Goal: Task Accomplishment & Management: Complete application form

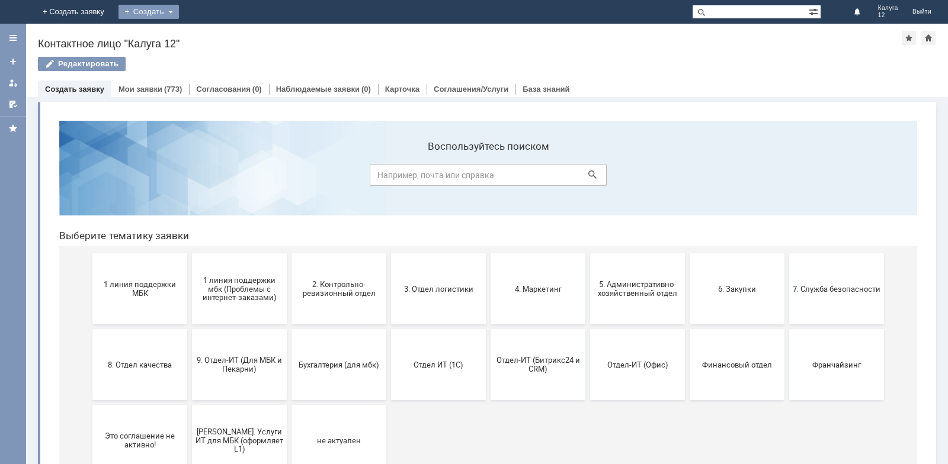
click at [179, 12] on div "Создать" at bounding box center [148, 12] width 60 height 14
click at [220, 34] on link "Заявка" at bounding box center [175, 35] width 90 height 14
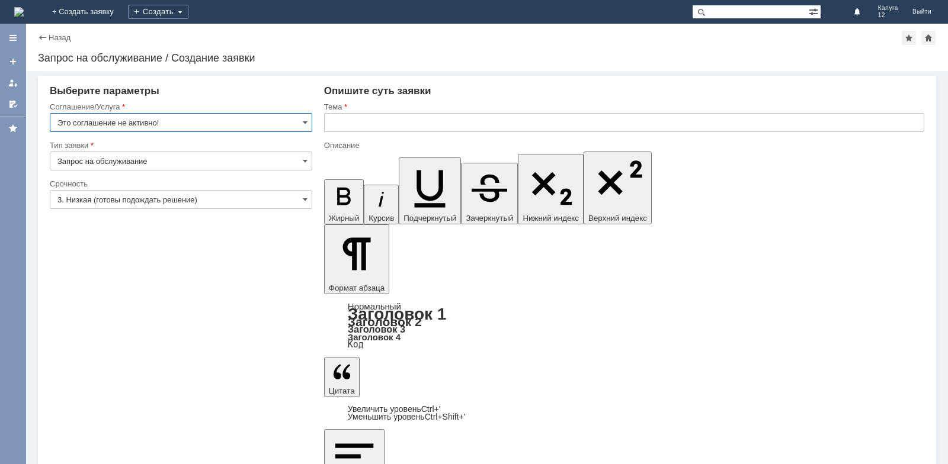
click at [301, 121] on input "Это соглашение не активно!" at bounding box center [181, 122] width 262 height 19
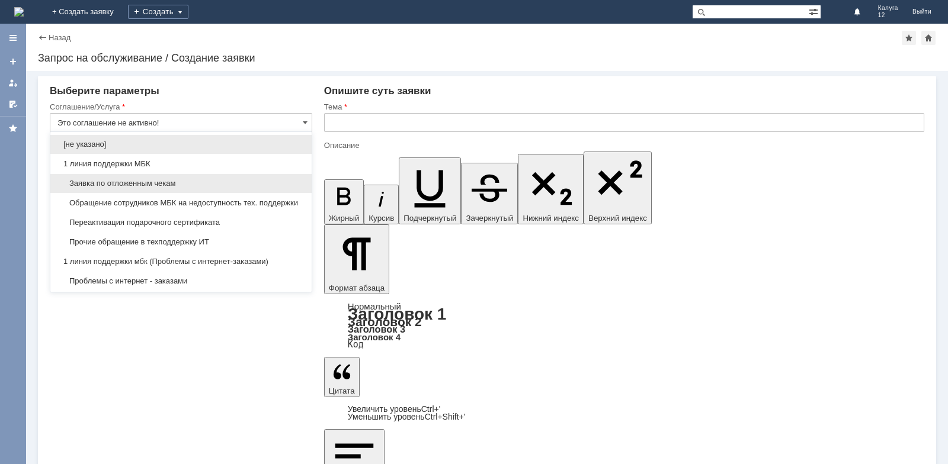
click at [165, 180] on span "Заявка по отложенным чекам" at bounding box center [180, 183] width 247 height 9
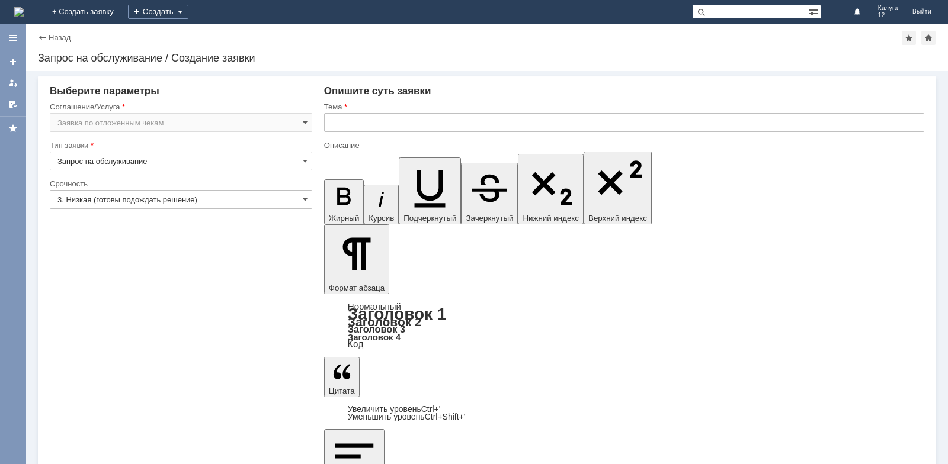
type input "Заявка по отложенным чекам"
click at [301, 201] on input "3. Низкая (готовы подождать решение)" at bounding box center [181, 199] width 262 height 19
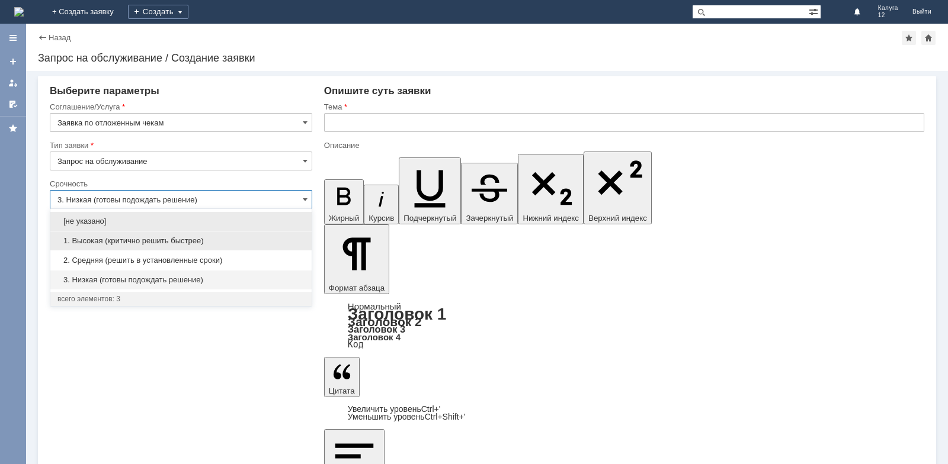
click at [173, 244] on span "1. Высокая (критично решить быстрее)" at bounding box center [180, 240] width 247 height 9
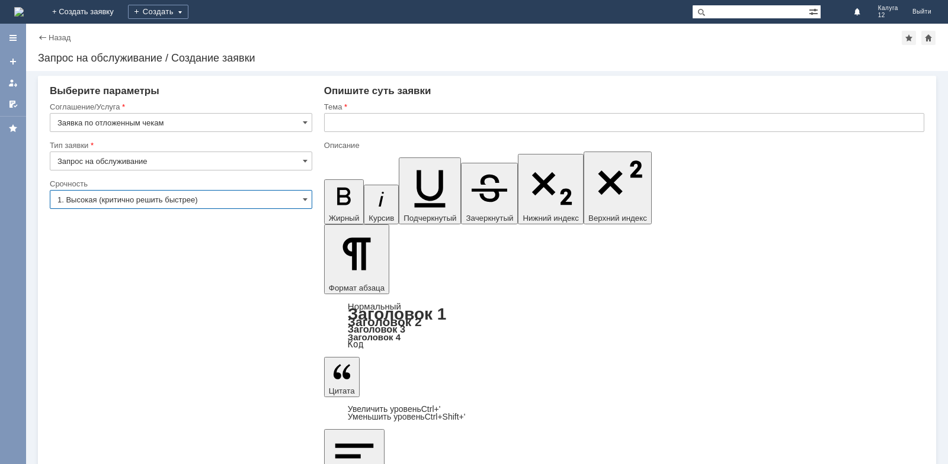
type input "1. Высокая (критично решить быстрее)"
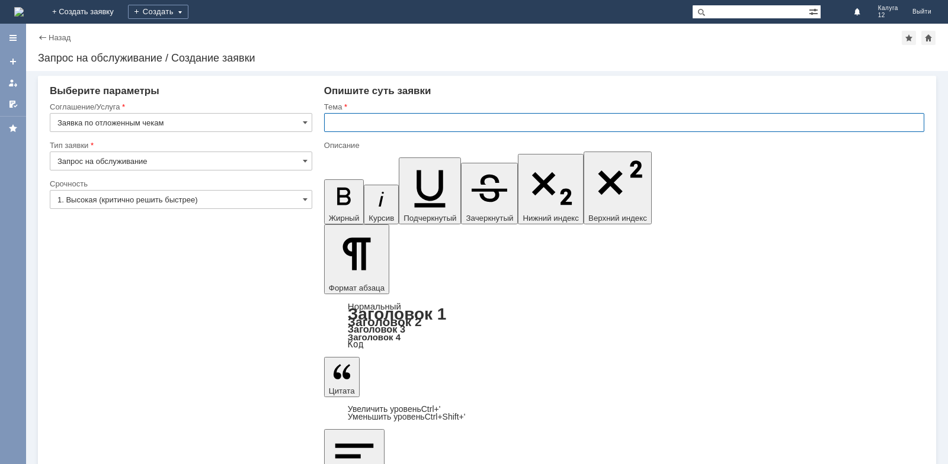
click at [146, 123] on input "Заявка по отложенным чекам" at bounding box center [181, 122] width 262 height 19
type input "Заявка по отложенным чекам"
paste input "Заявка по отложенным чекам"
type input "Заявка по отложенным чекам"
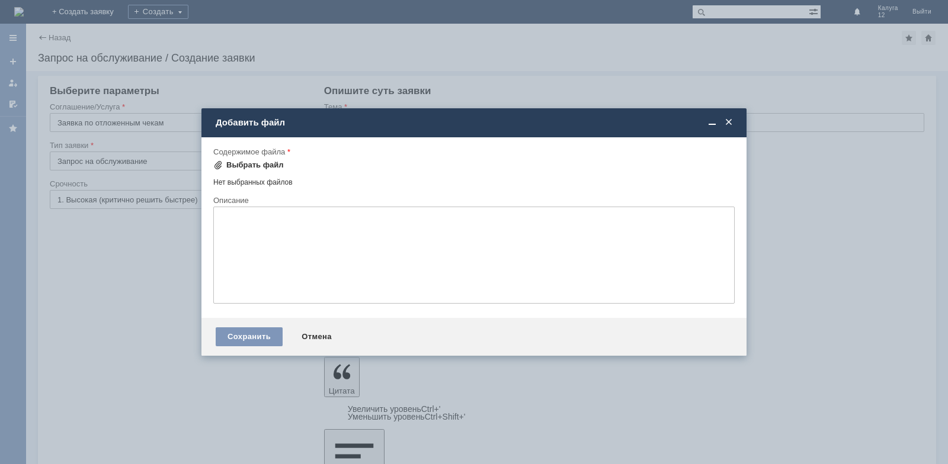
click at [216, 166] on span at bounding box center [217, 165] width 9 height 9
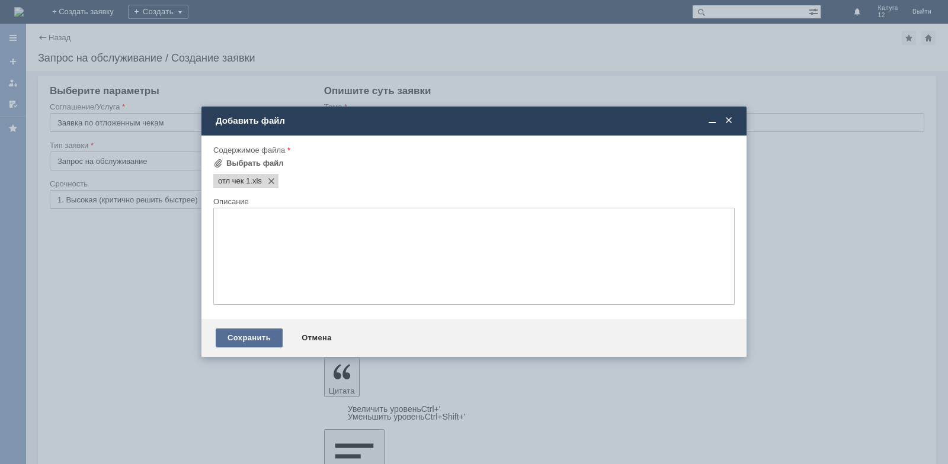
click at [258, 338] on div "Сохранить" at bounding box center [249, 338] width 67 height 19
